Goal: Obtain resource: Download file/media

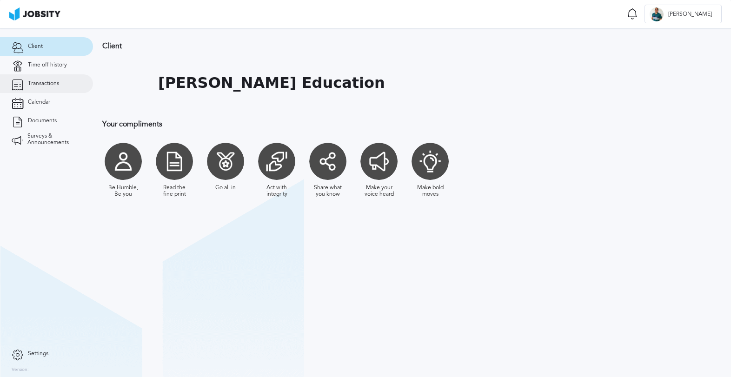
click at [45, 83] on span "Transactions" at bounding box center [43, 83] width 31 height 7
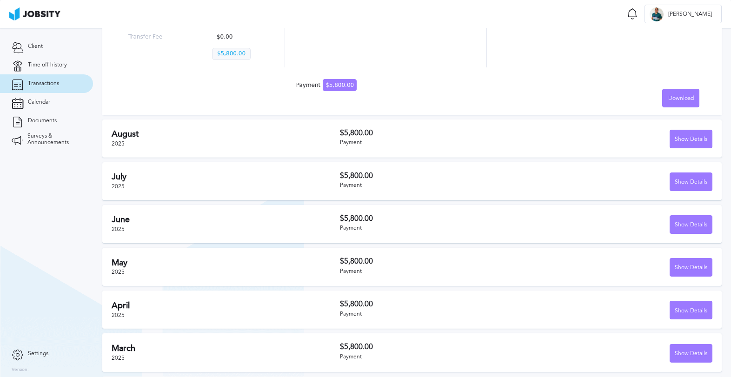
scroll to position [256, 0]
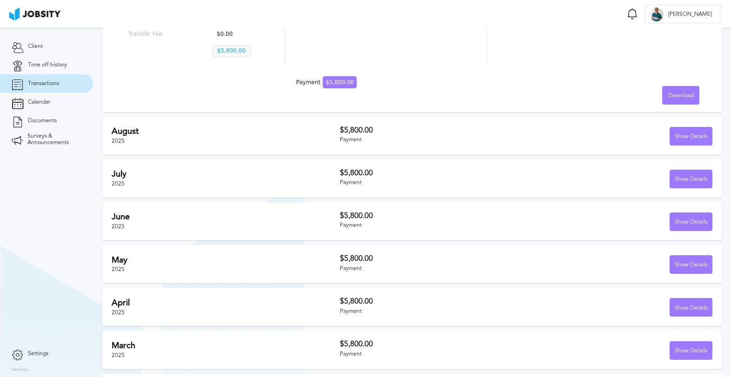
click at [454, 139] on div "Payment" at bounding box center [433, 140] width 187 height 7
click at [699, 133] on div "Show Details" at bounding box center [691, 136] width 42 height 19
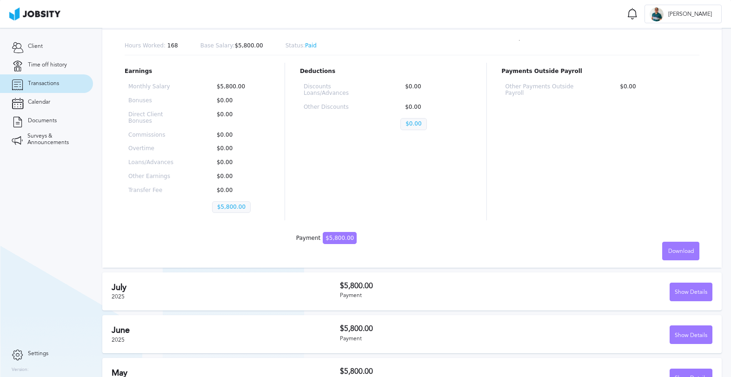
scroll to position [391, 0]
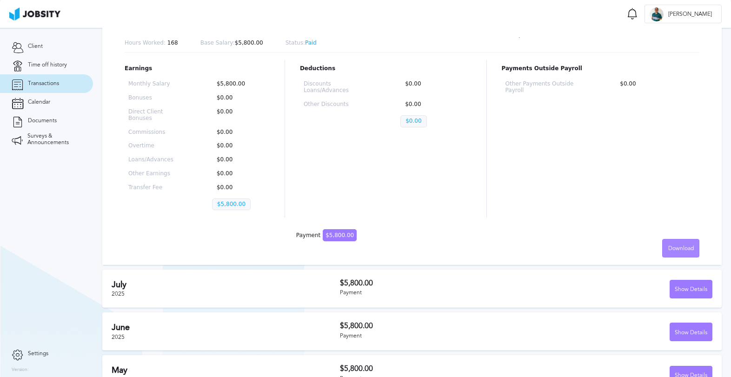
click at [685, 246] on span "Download" at bounding box center [681, 249] width 26 height 7
click at [682, 249] on li "English" at bounding box center [680, 248] width 37 height 19
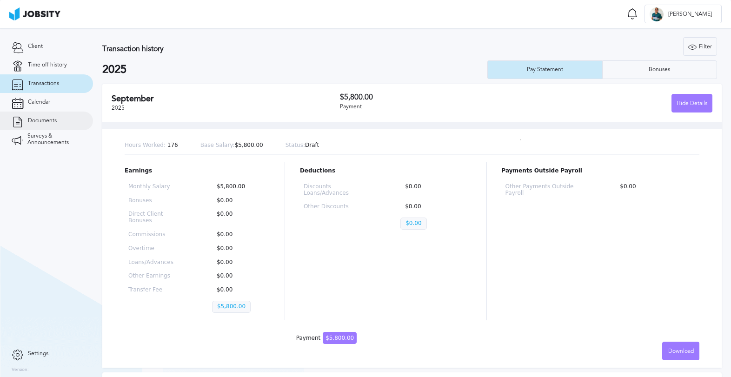
click at [41, 118] on span "Documents" at bounding box center [42, 121] width 29 height 7
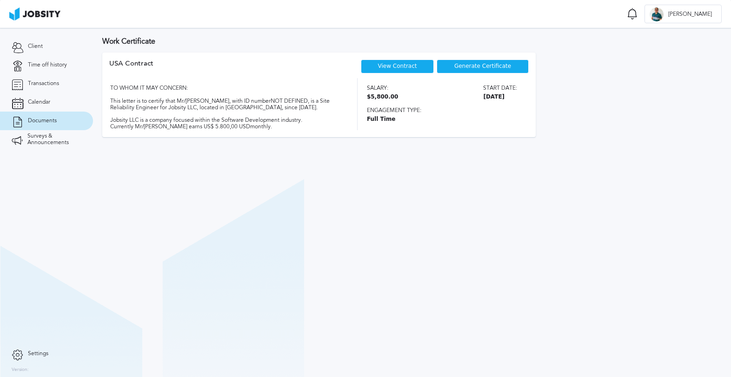
click at [400, 66] on link "View Contract" at bounding box center [397, 66] width 39 height 7
click at [474, 66] on span "Generate Certificate" at bounding box center [482, 66] width 57 height 7
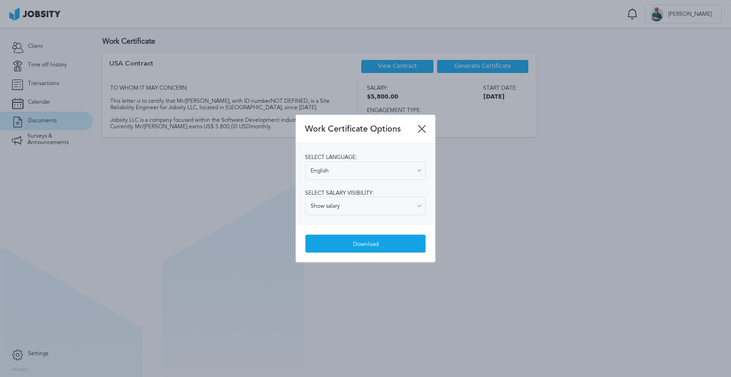
click at [346, 241] on div "Download" at bounding box center [366, 244] width 120 height 19
